Goal: Check status: Check status

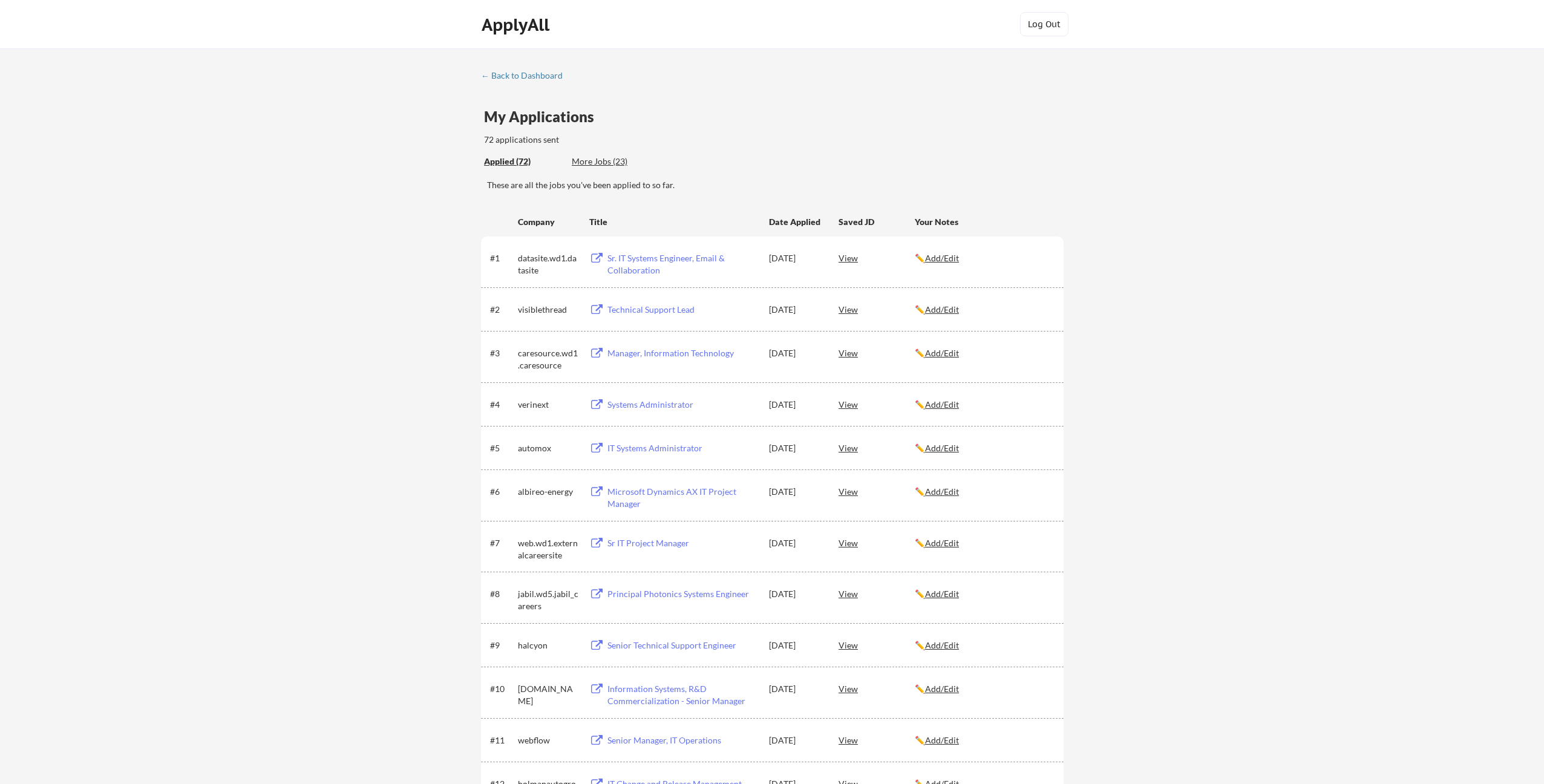
click at [815, 114] on div "My Applications 72 applications sent" at bounding box center [773, 128] width 580 height 37
click at [838, 169] on div "Applied (72) More Jobs (23)" at bounding box center [773, 161] width 580 height 25
